Goal: Information Seeking & Learning: Learn about a topic

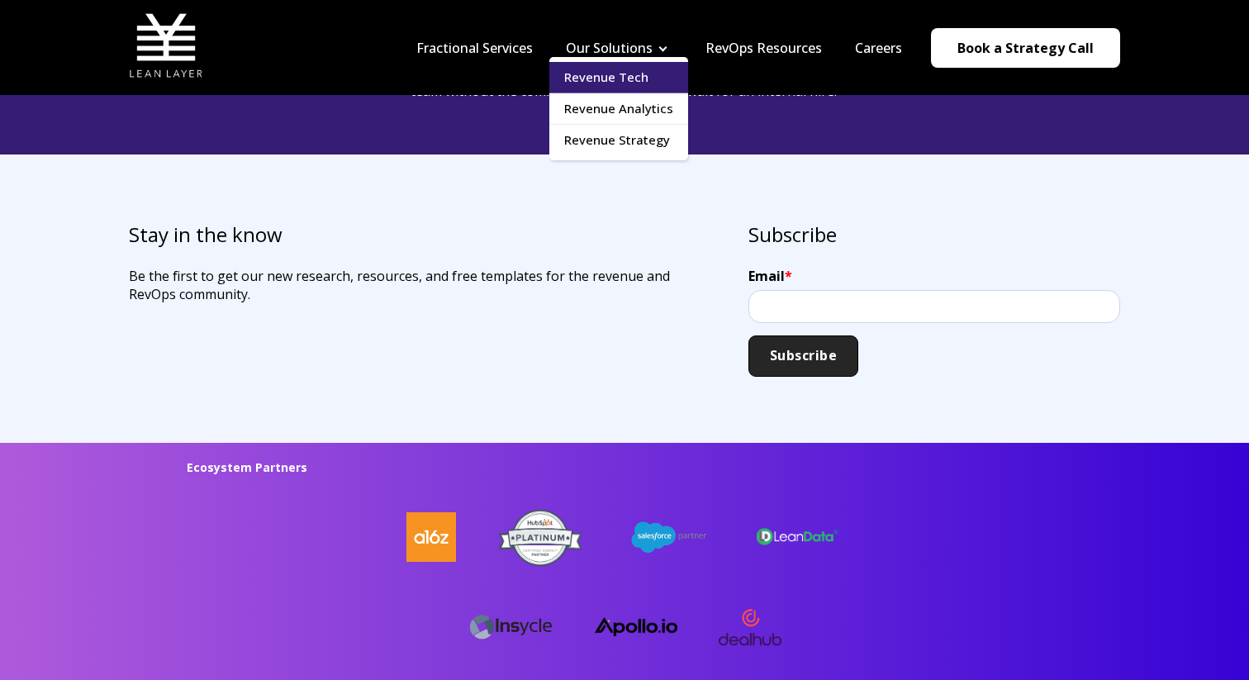
scroll to position [3904, 0]
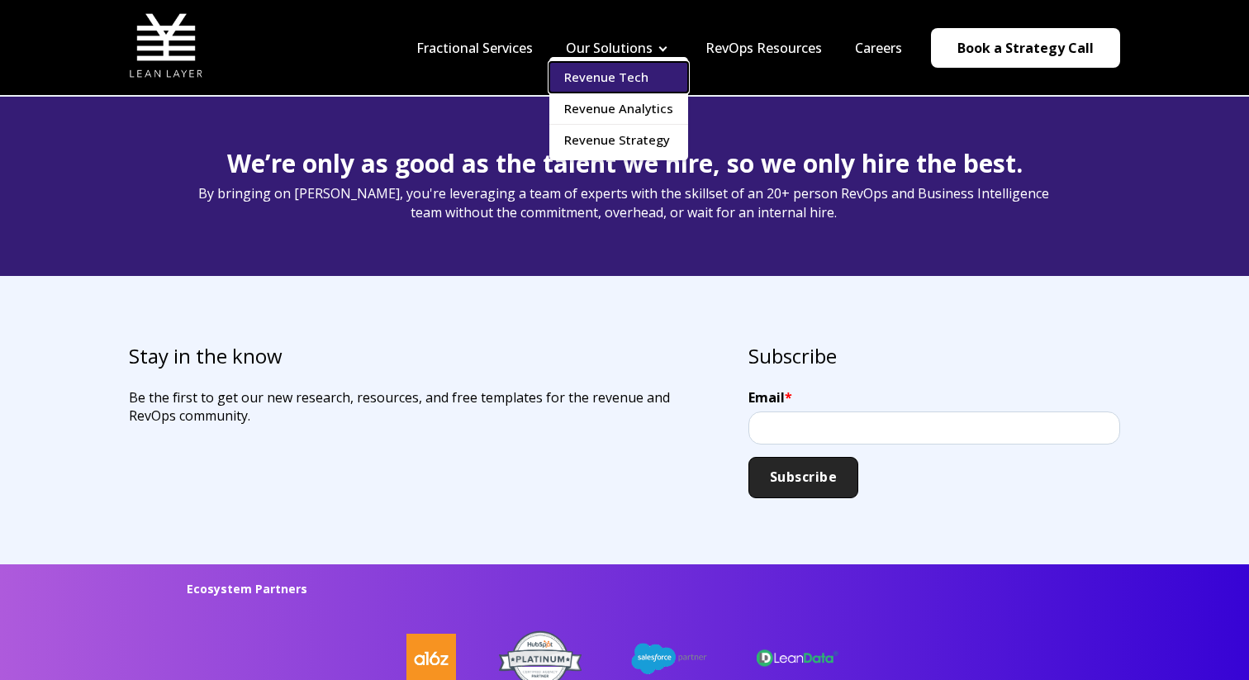
click at [649, 73] on link "Revenue Tech" at bounding box center [619, 77] width 139 height 31
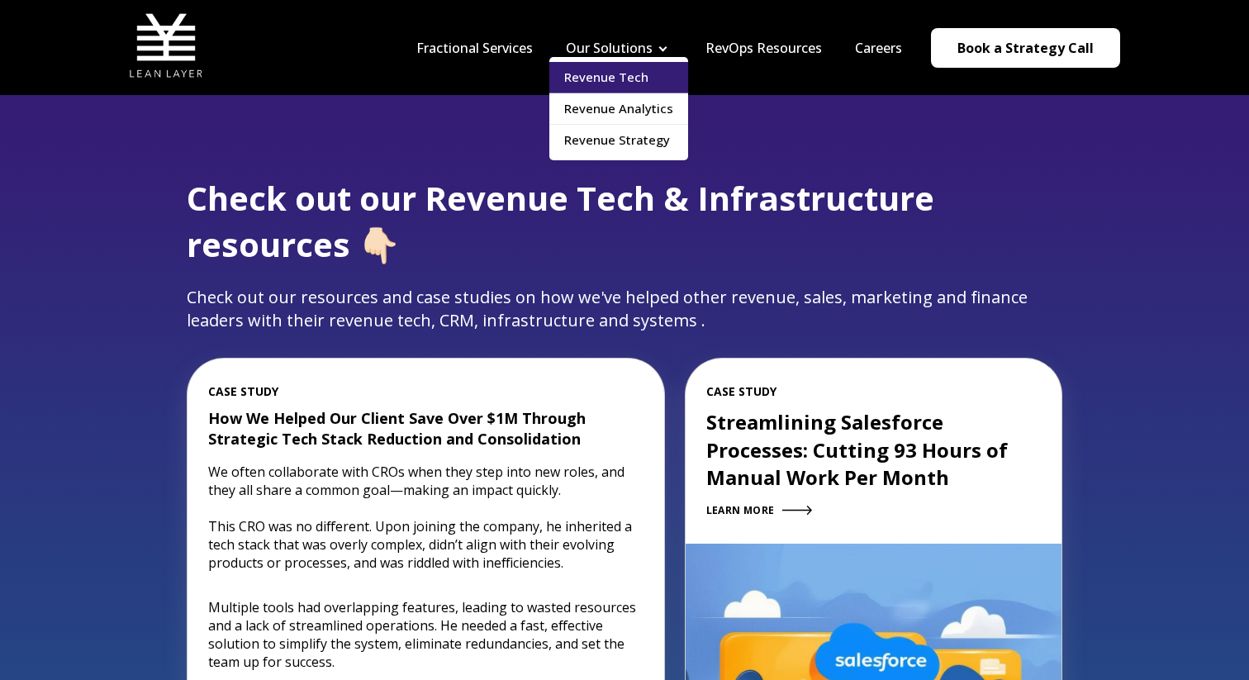
scroll to position [1757, 0]
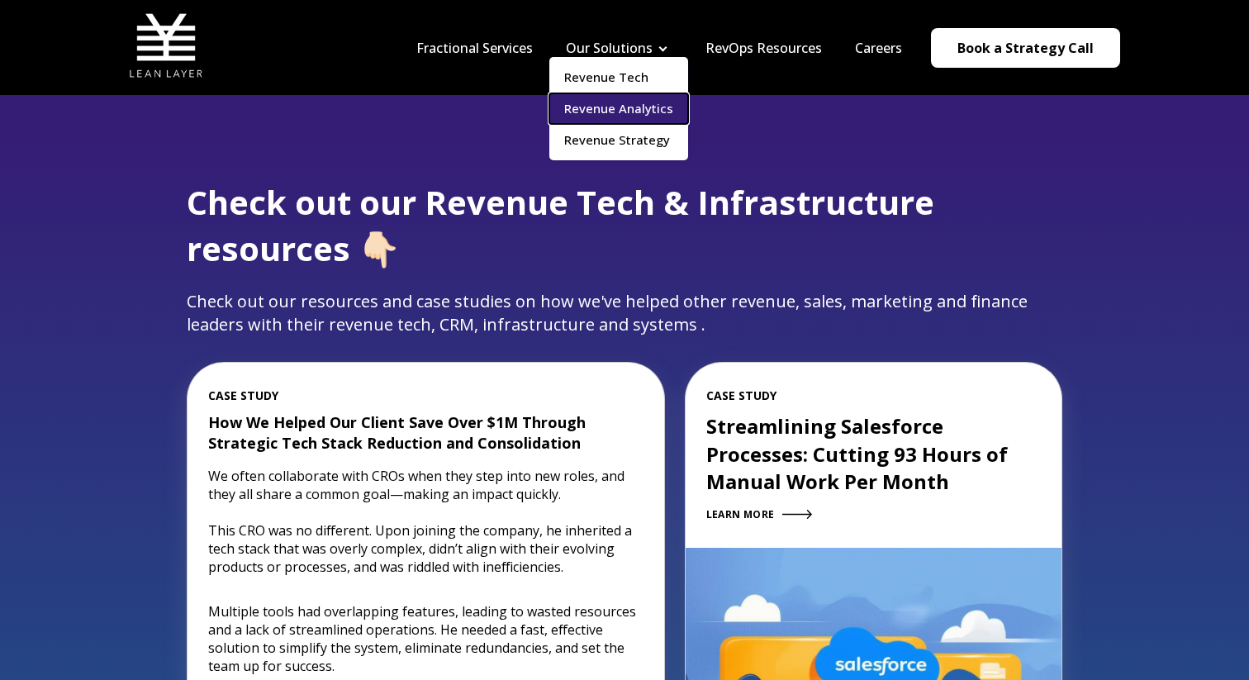
click at [659, 101] on link "Revenue Analytics" at bounding box center [619, 108] width 139 height 31
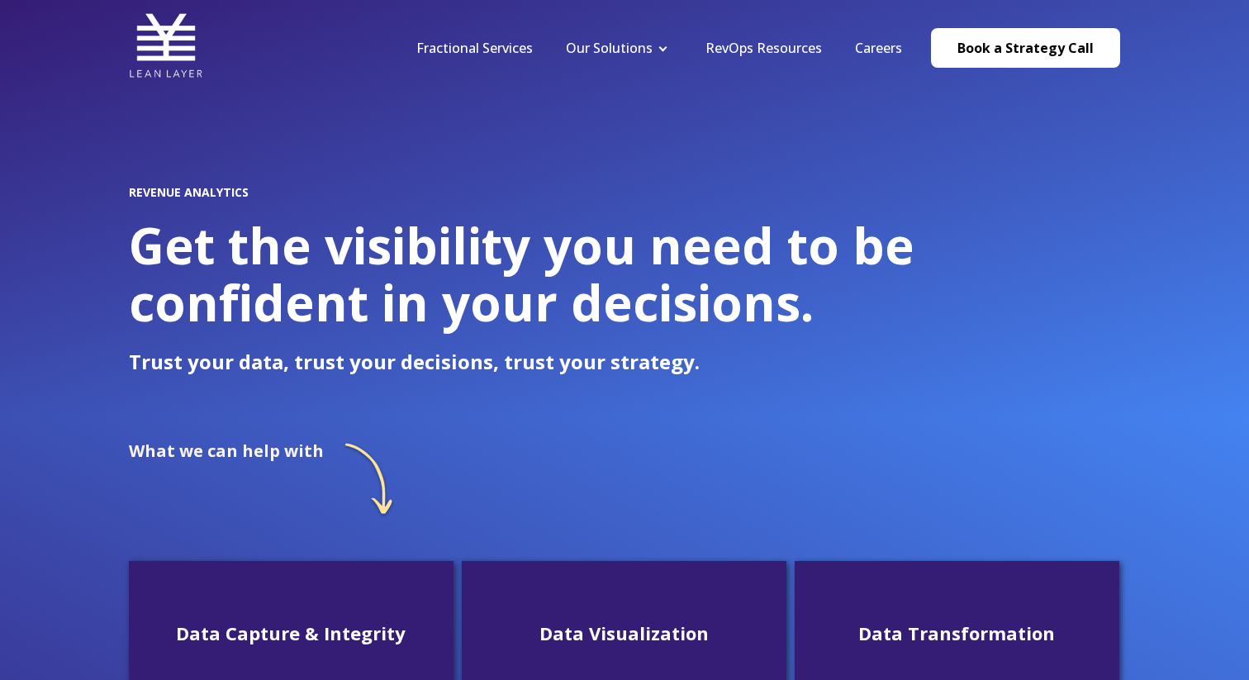
click at [694, 45] on li "RevOps Resources" at bounding box center [764, 48] width 150 height 18
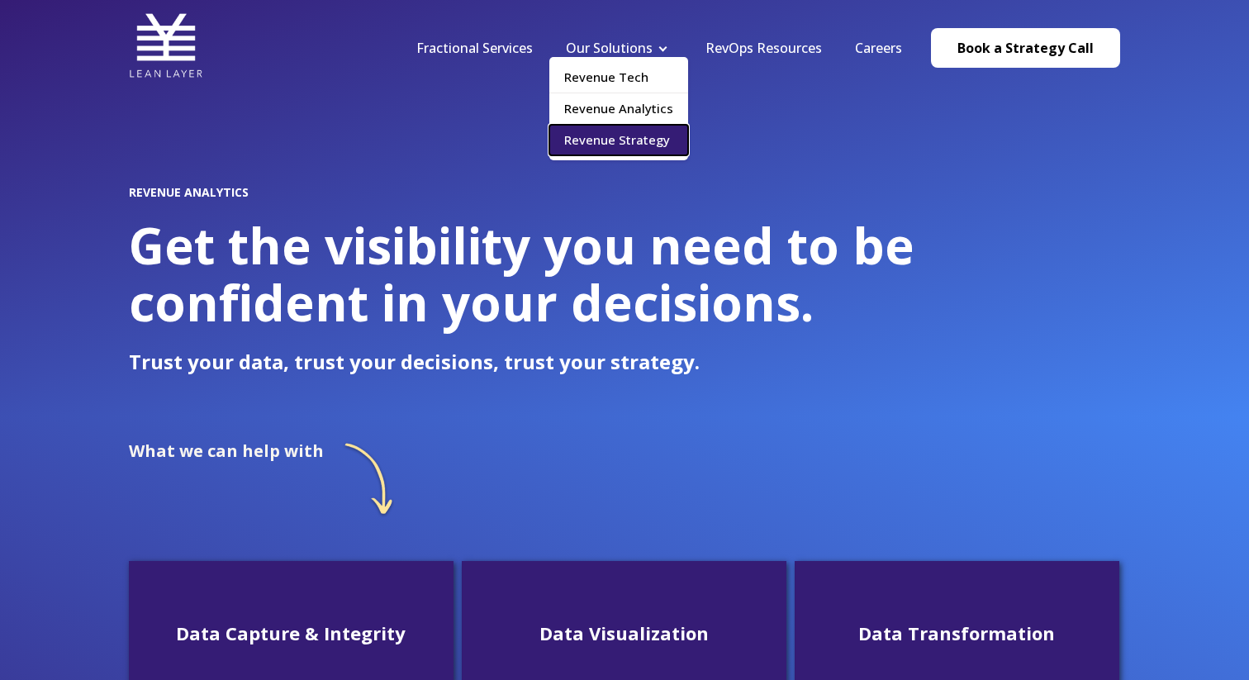
click at [629, 140] on link "Revenue Strategy" at bounding box center [619, 140] width 139 height 31
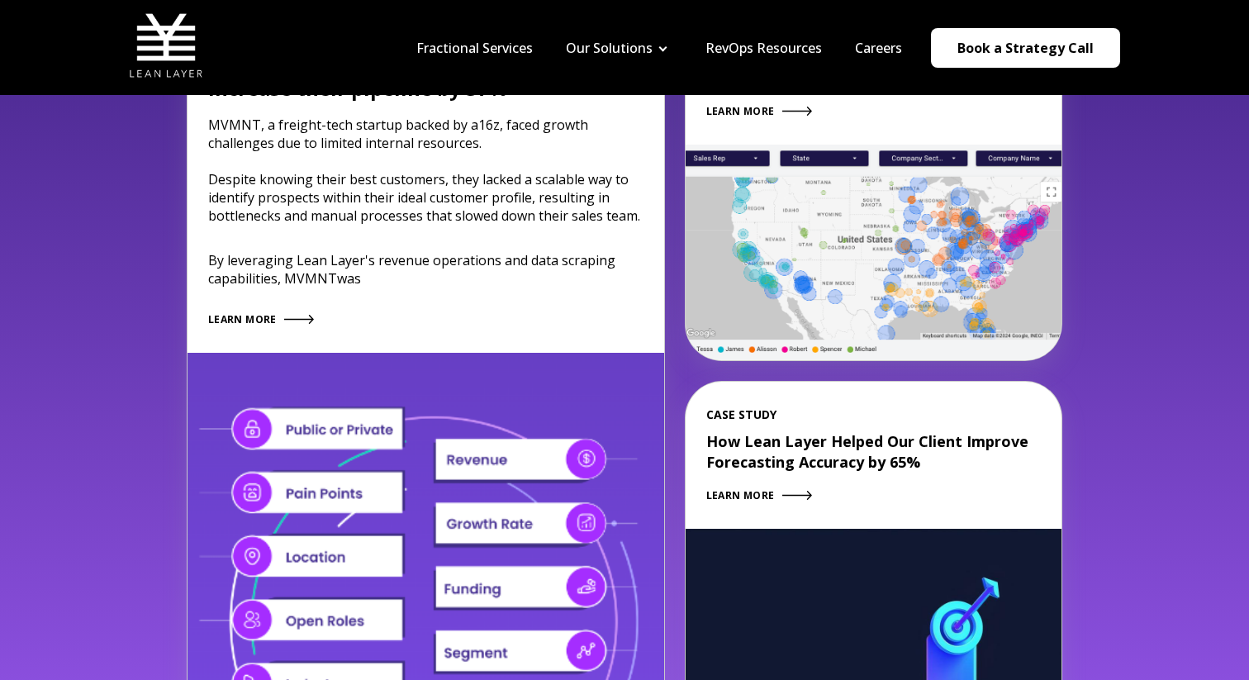
scroll to position [2196, 0]
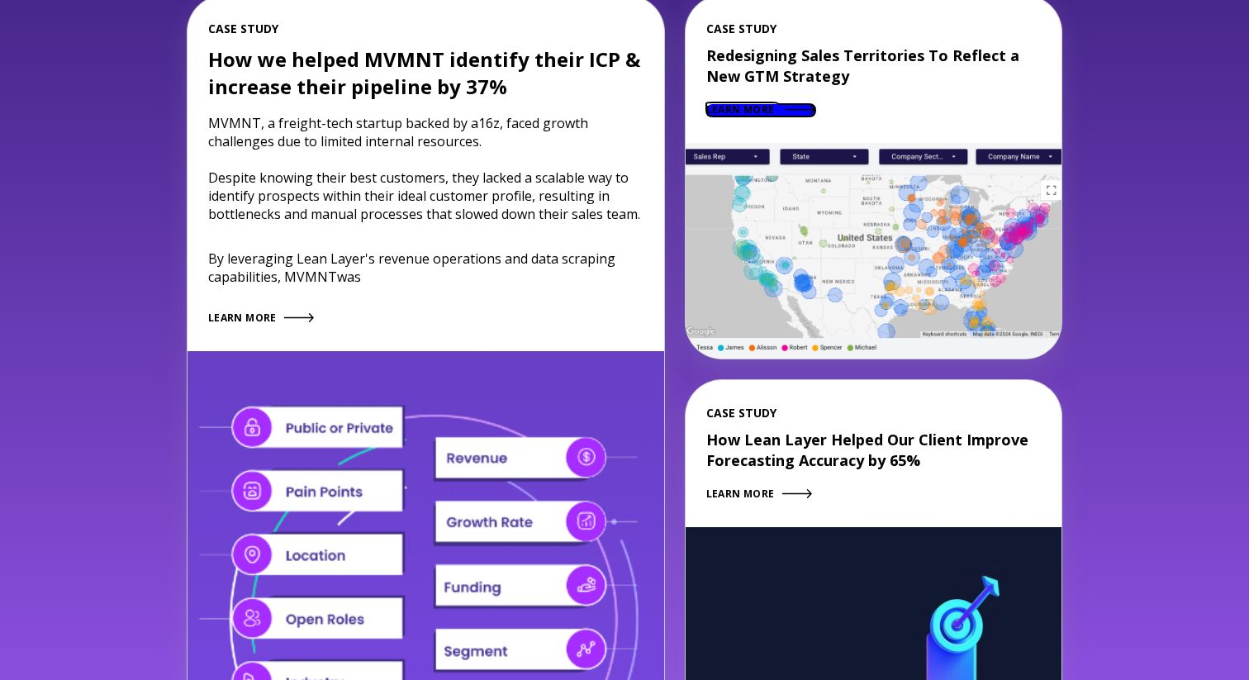
click at [769, 109] on span "LEARN MORE" at bounding box center [741, 109] width 69 height 14
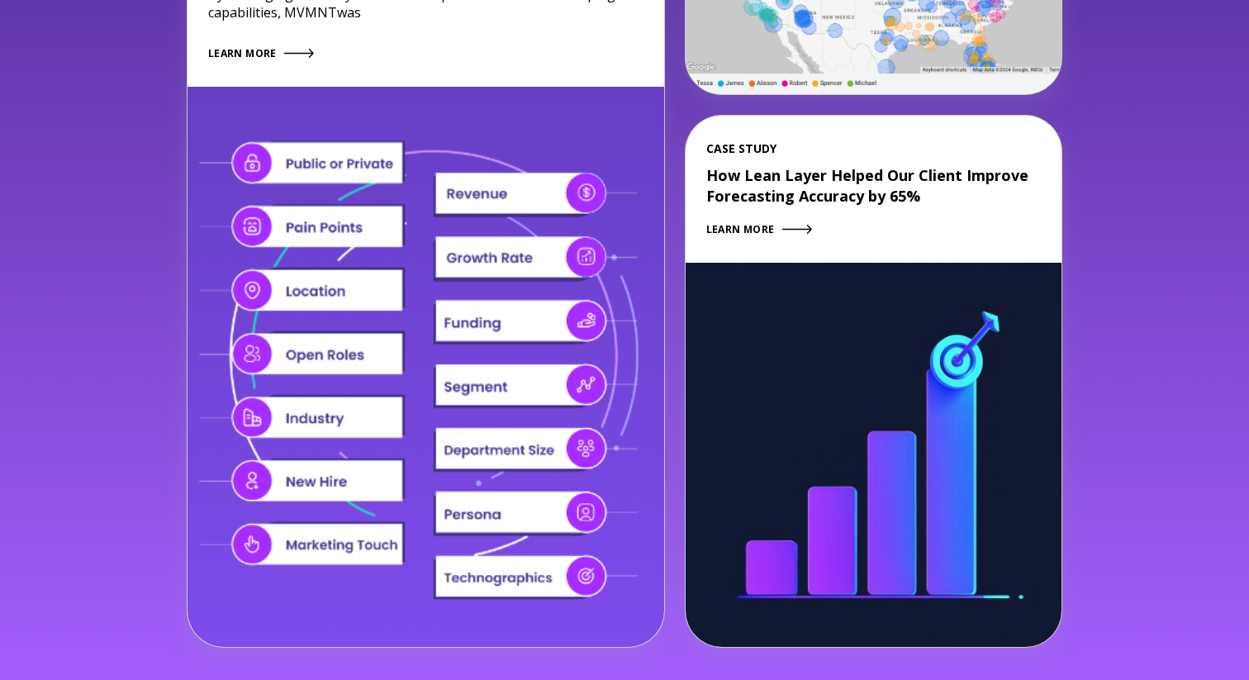
scroll to position [2426, 0]
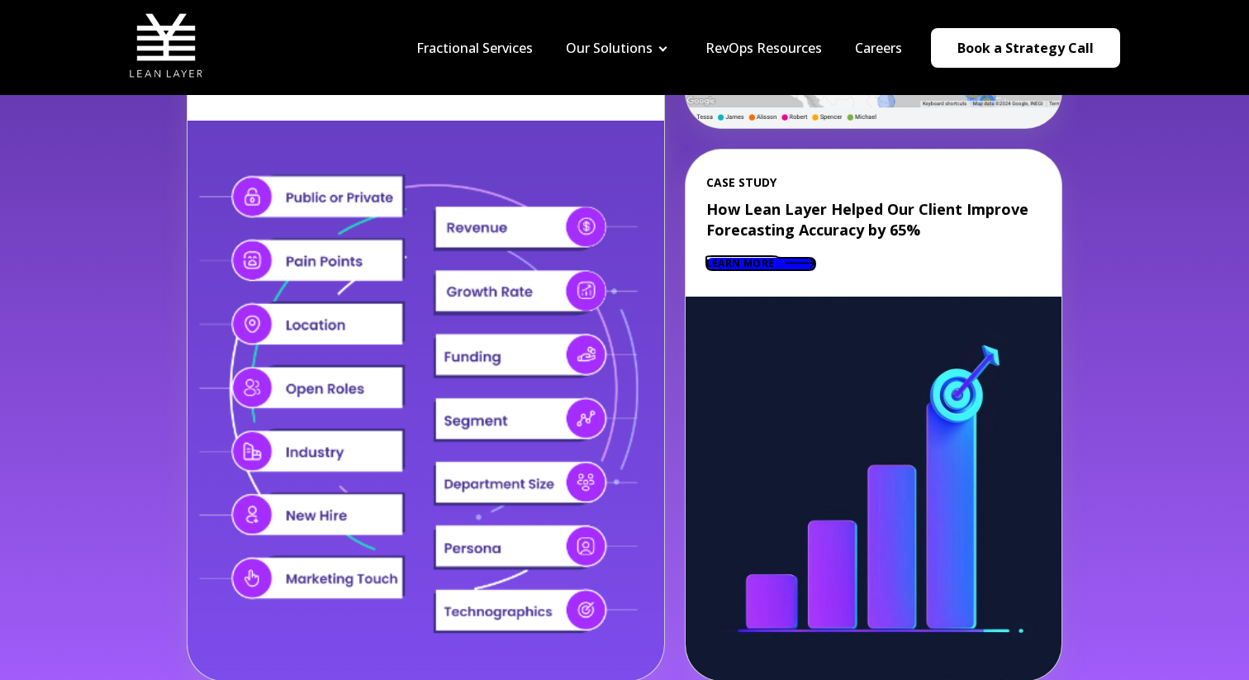
click at [763, 259] on span "LEARN MORE" at bounding box center [741, 263] width 69 height 14
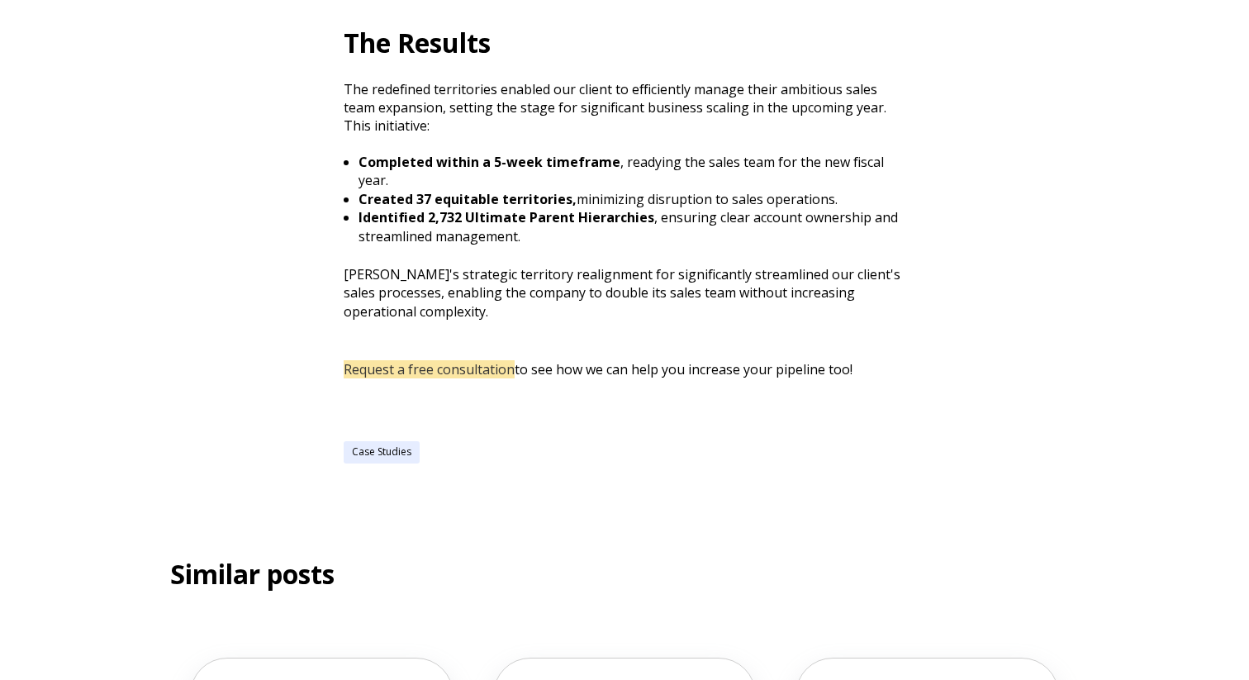
scroll to position [1741, 0]
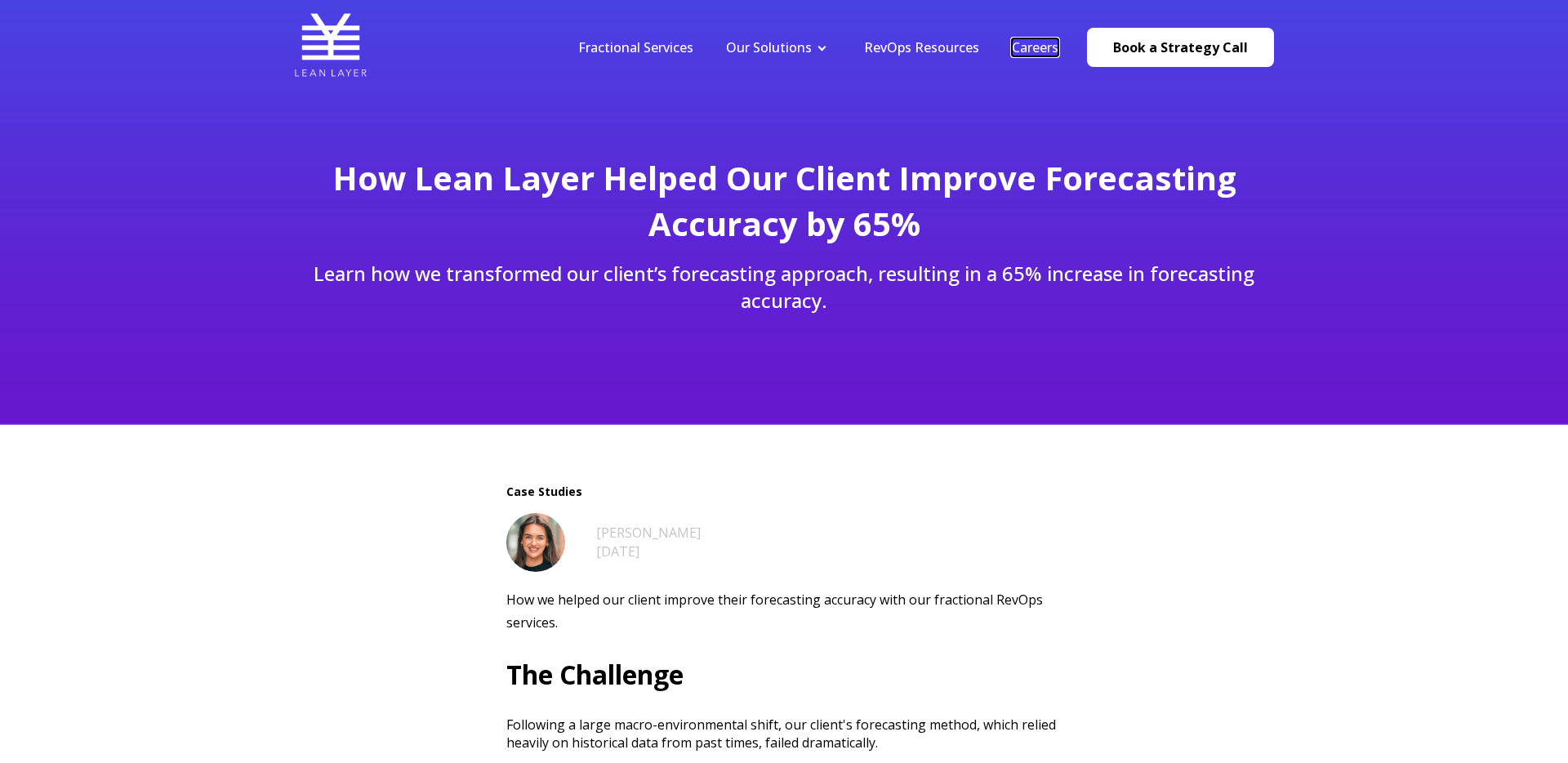
click at [1036, 48] on link "Careers" at bounding box center [1034, 47] width 46 height 18
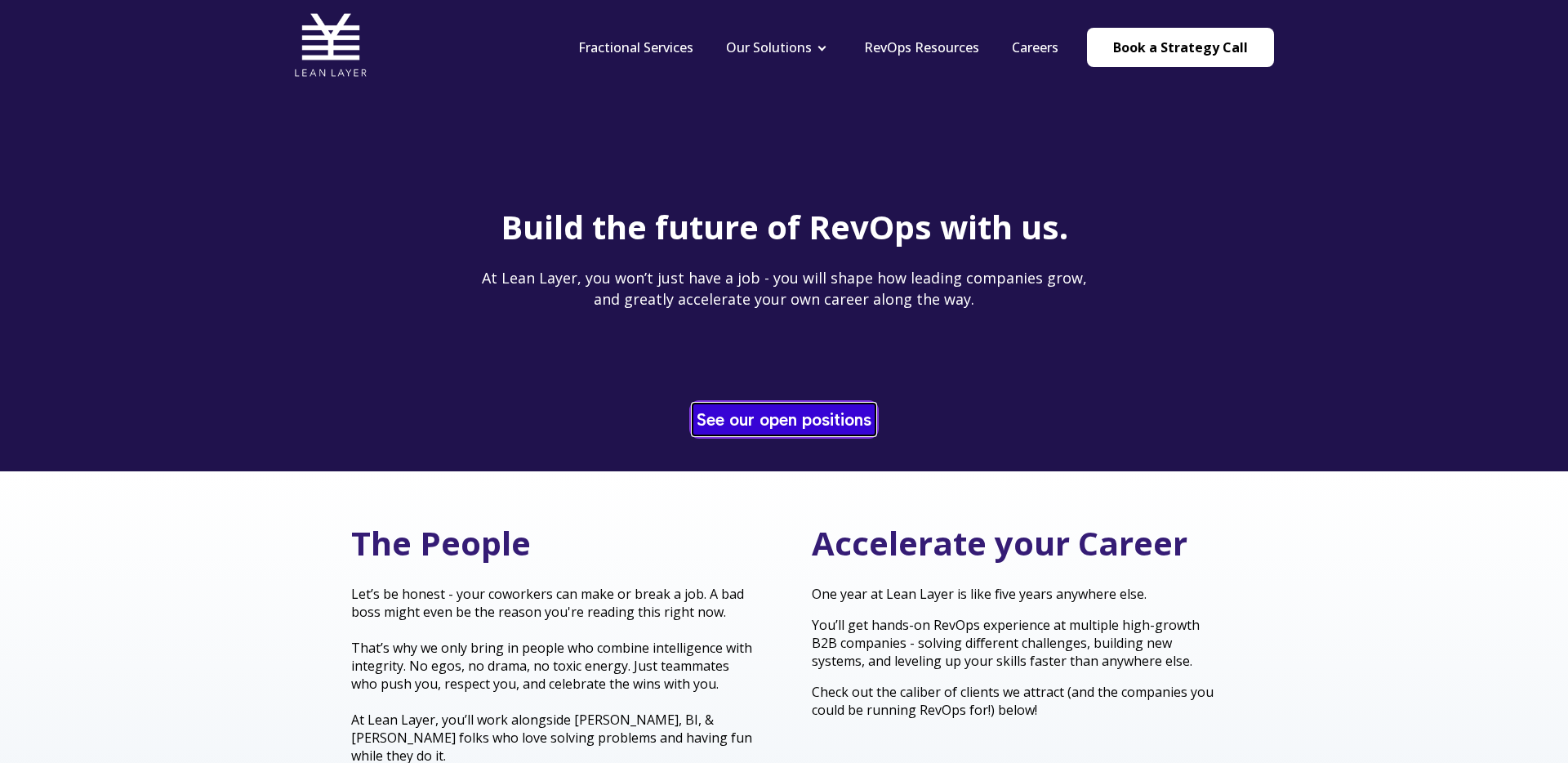
click at [759, 424] on link "See our open positions" at bounding box center [784, 419] width 183 height 32
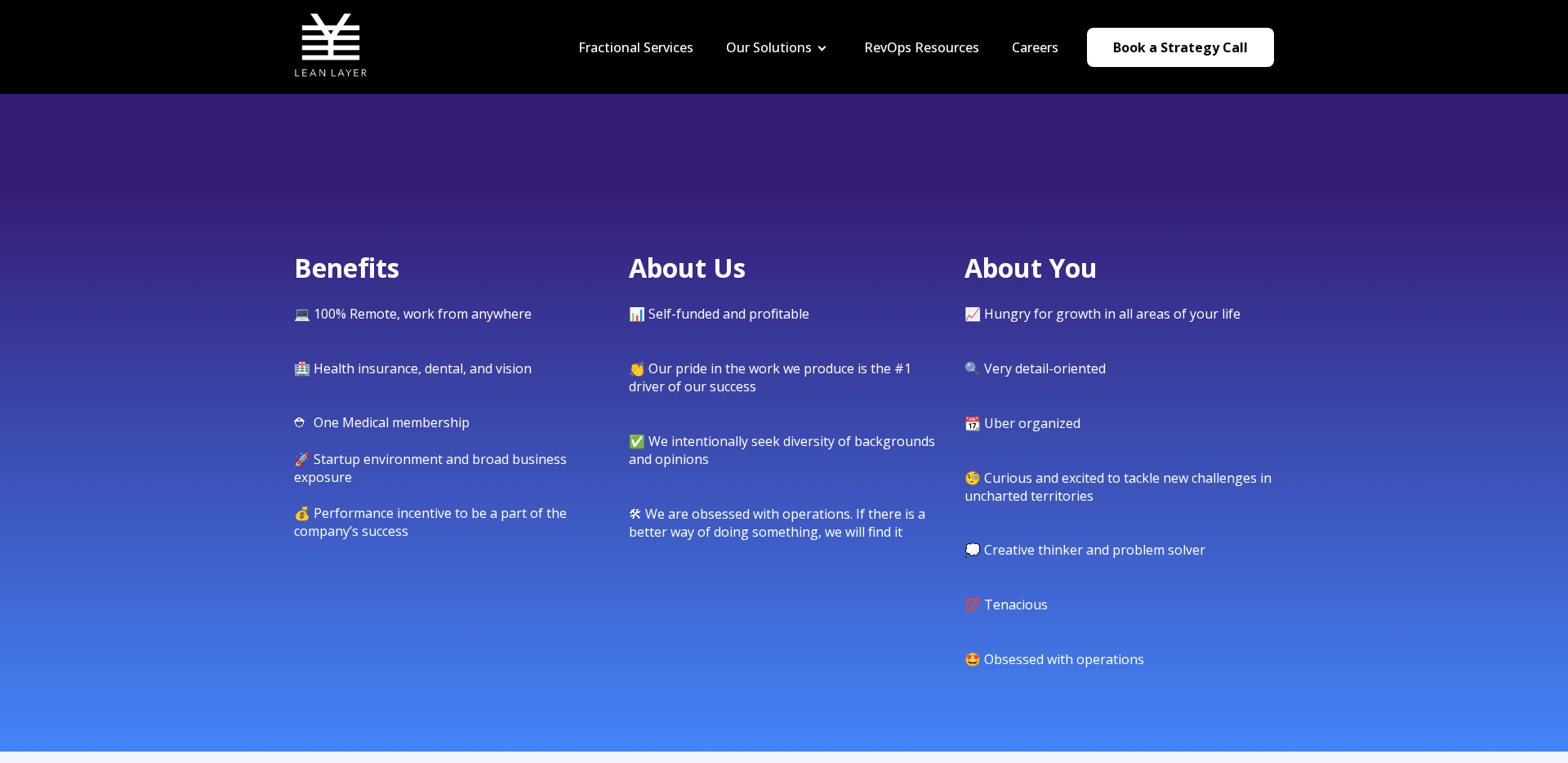
scroll to position [560, 0]
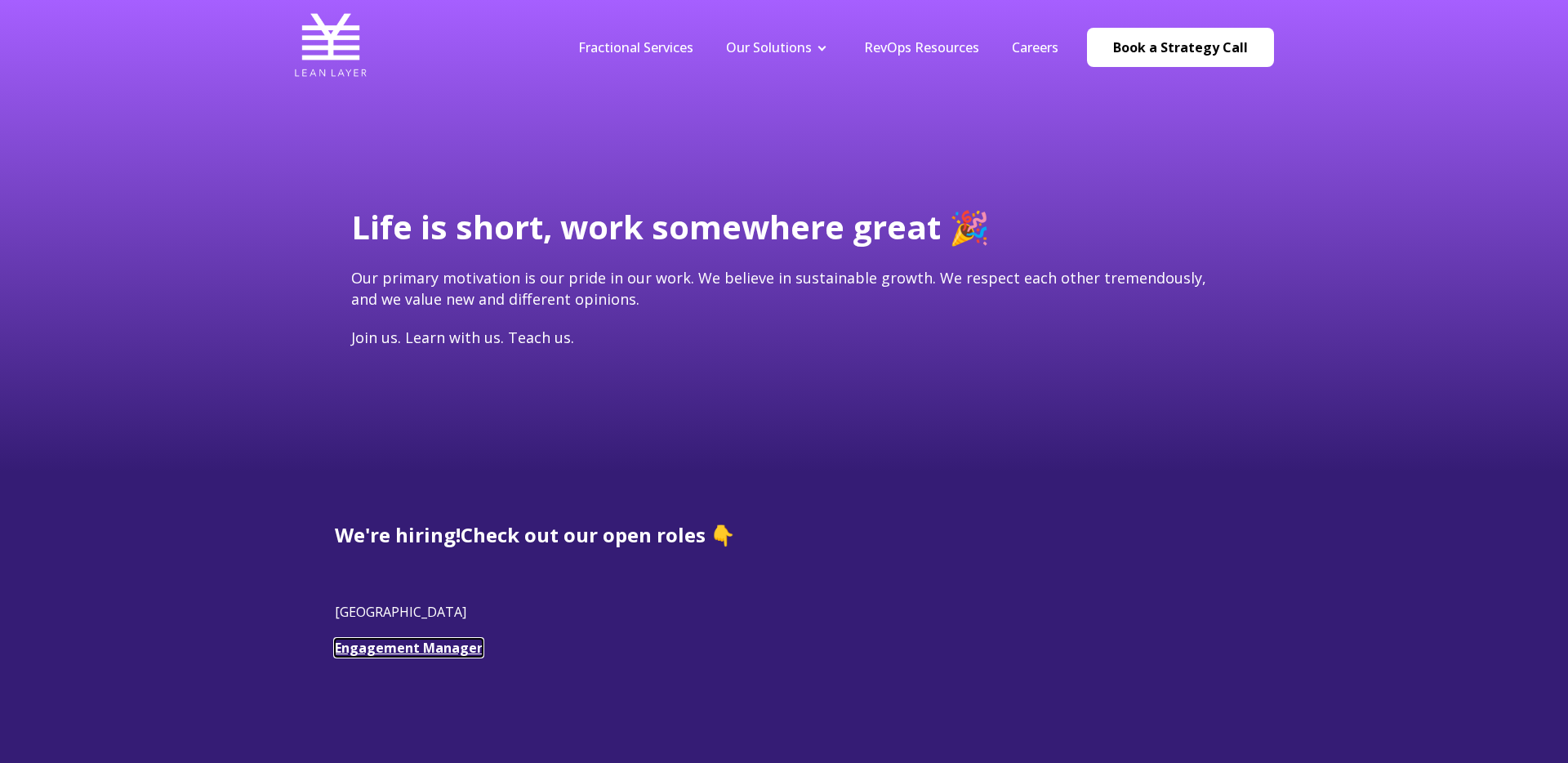
click at [445, 646] on link "Engagement Manager" at bounding box center [409, 647] width 148 height 18
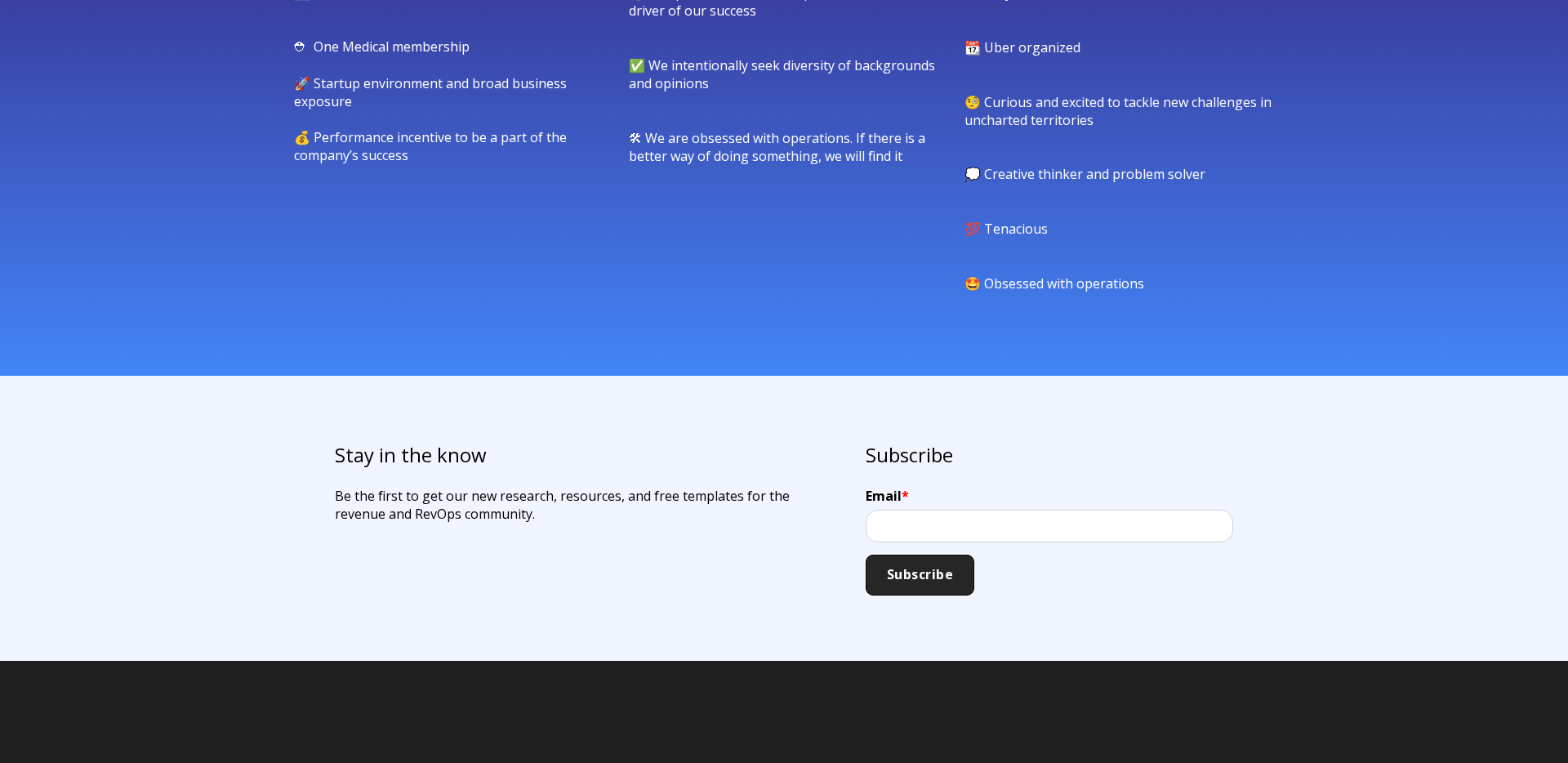
scroll to position [965, 0]
